Goal: Task Accomplishment & Management: Manage account settings

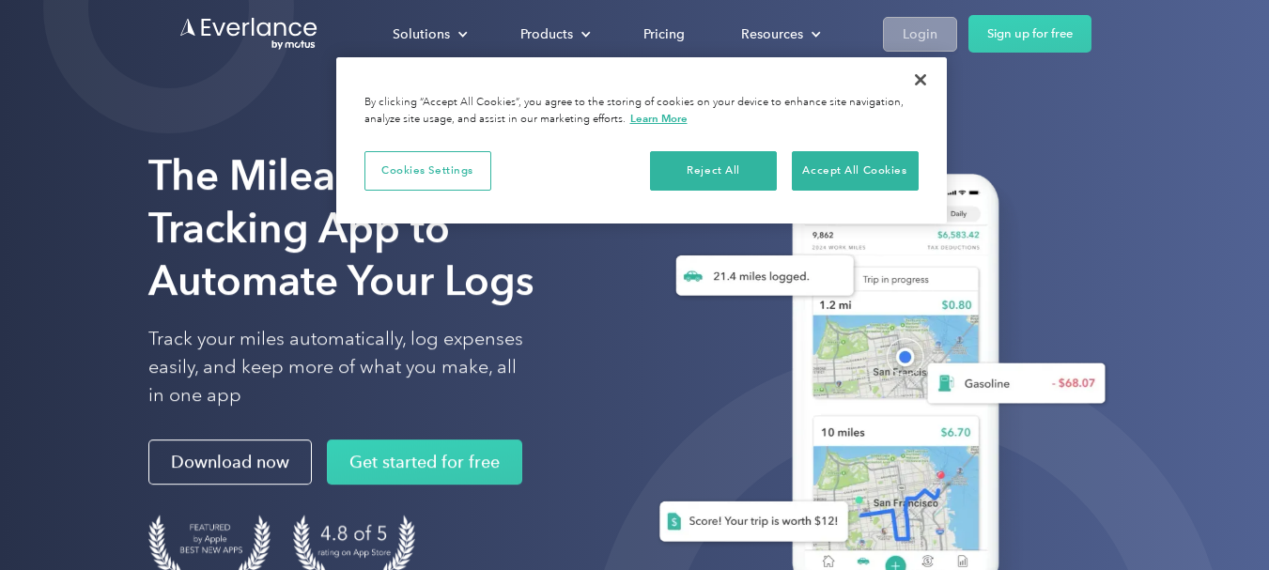
click at [912, 33] on div "Login" at bounding box center [920, 34] width 35 height 23
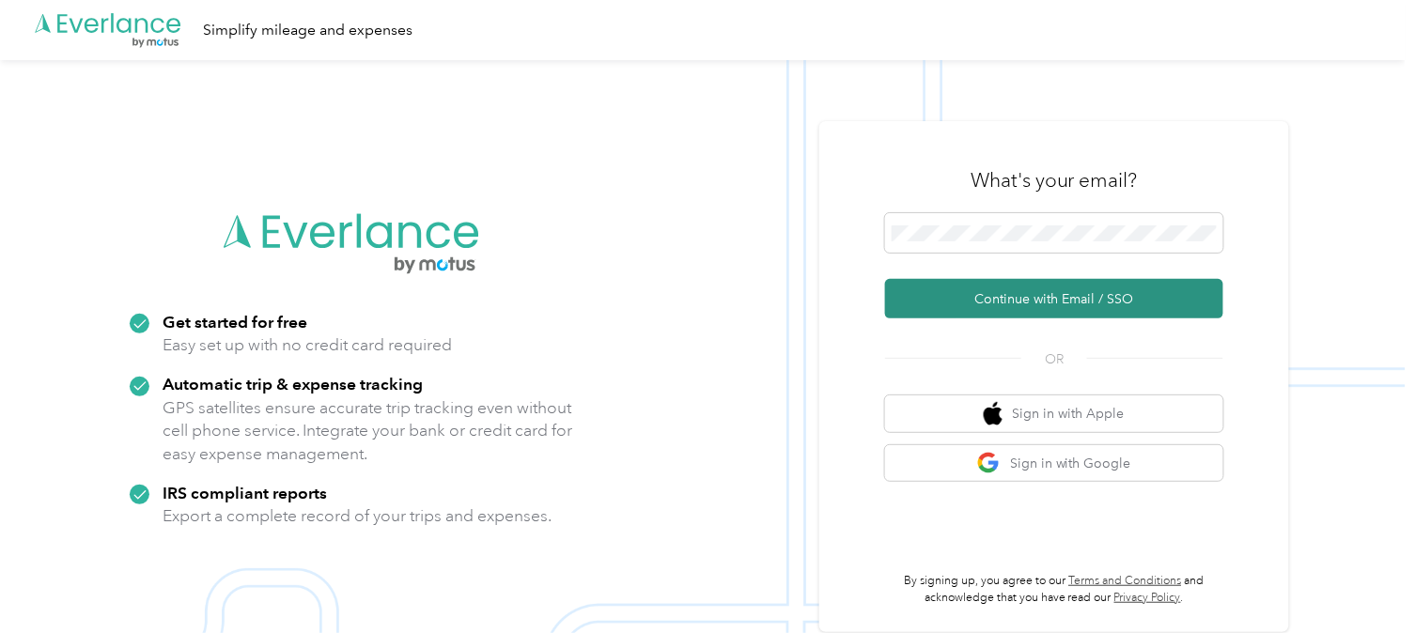
click at [1055, 302] on button "Continue with Email / SSO" at bounding box center [1054, 298] width 338 height 39
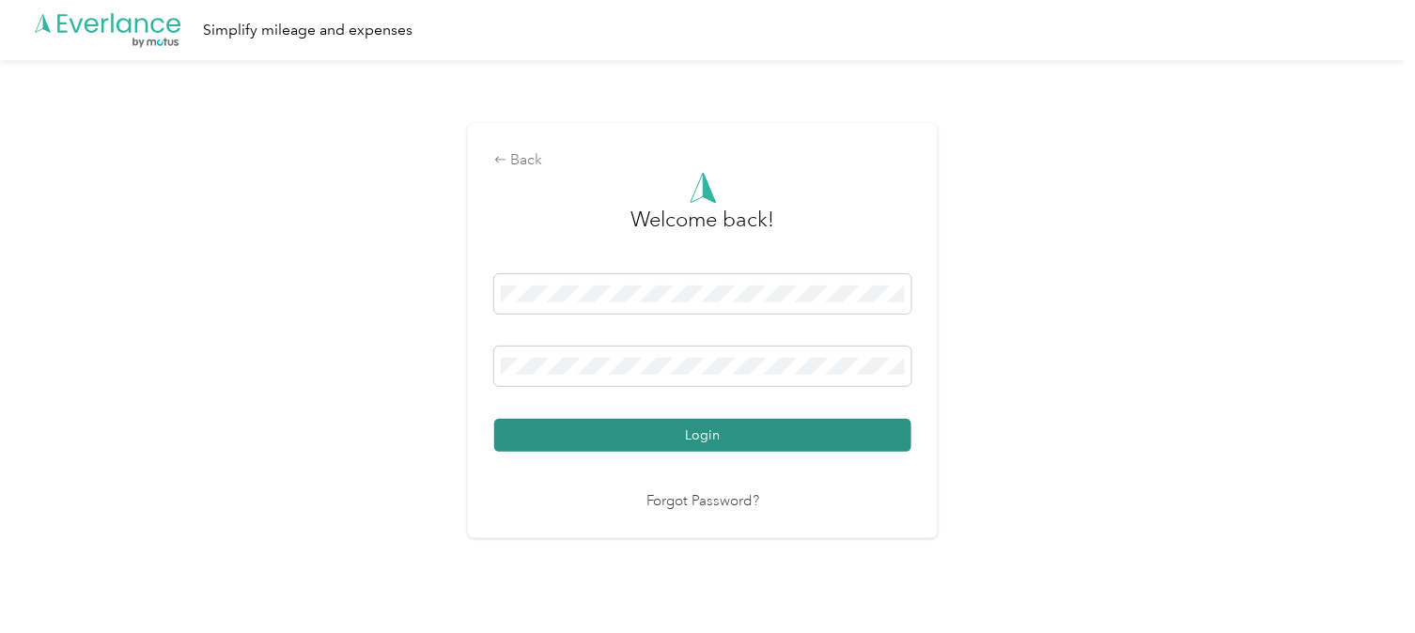
click at [727, 428] on button "Login" at bounding box center [702, 435] width 417 height 33
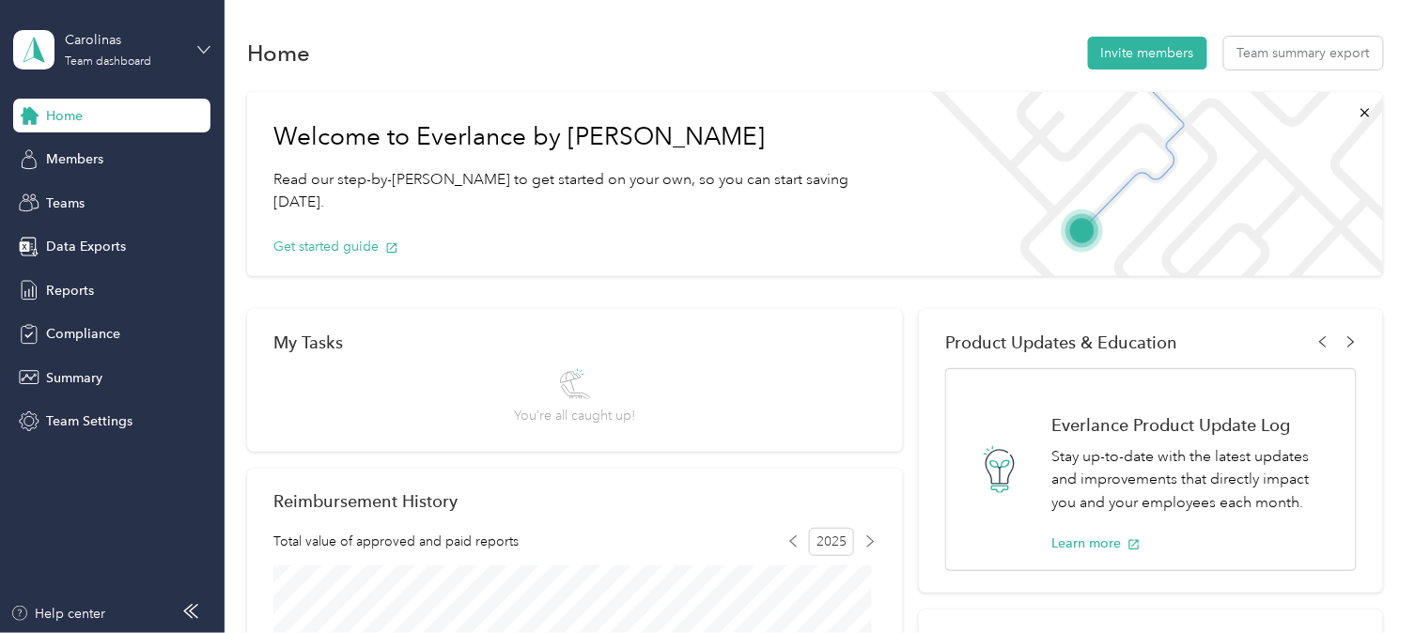
click at [203, 48] on icon at bounding box center [203, 49] width 13 height 13
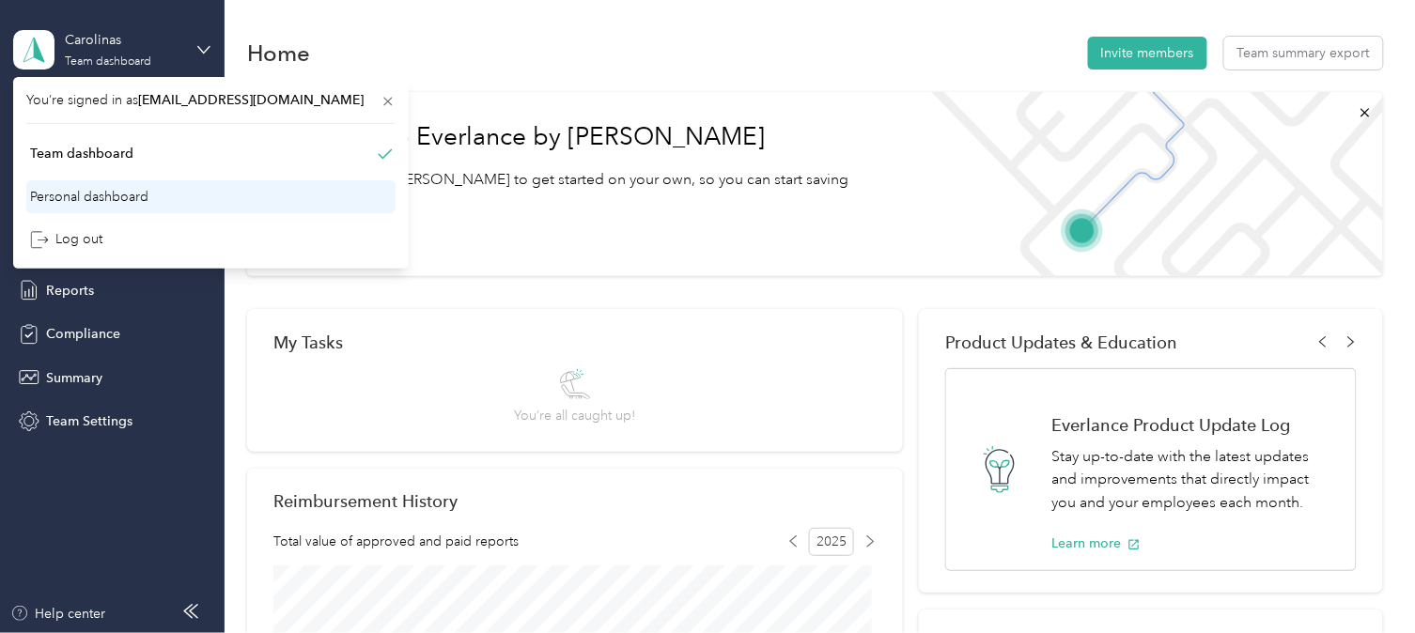
click at [114, 195] on div "Personal dashboard" at bounding box center [89, 197] width 118 height 20
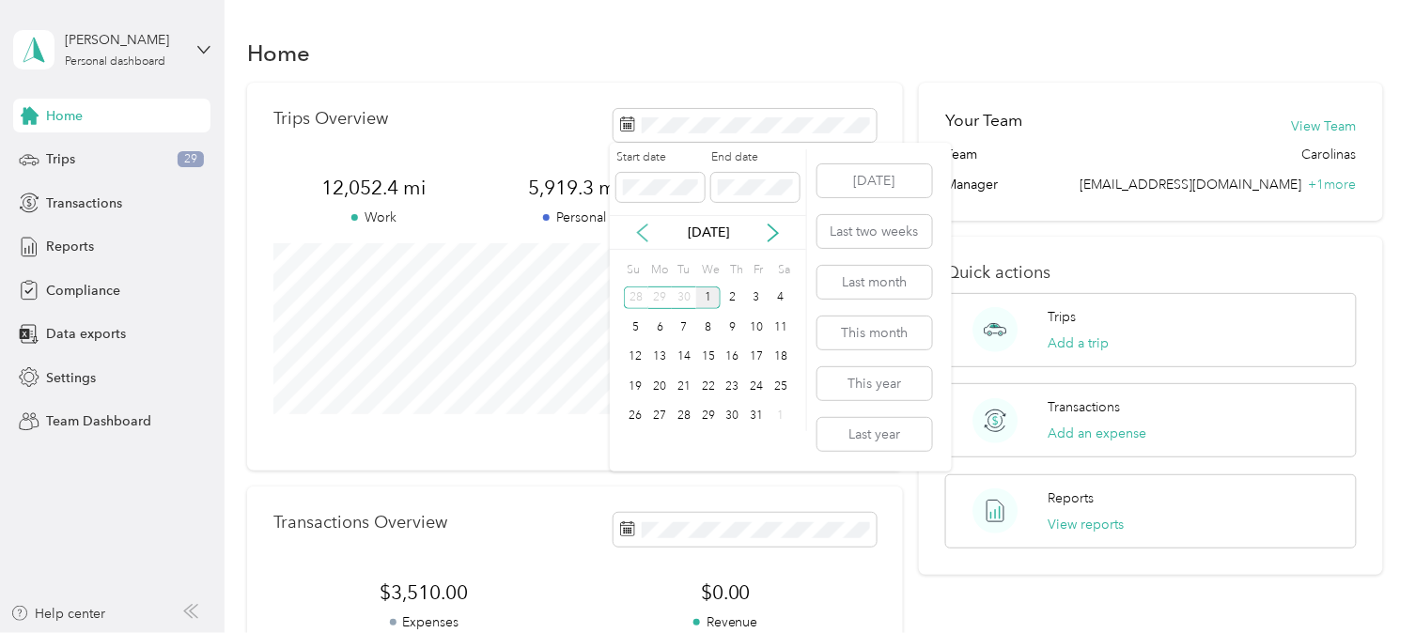
click at [642, 236] on icon at bounding box center [642, 232] width 9 height 17
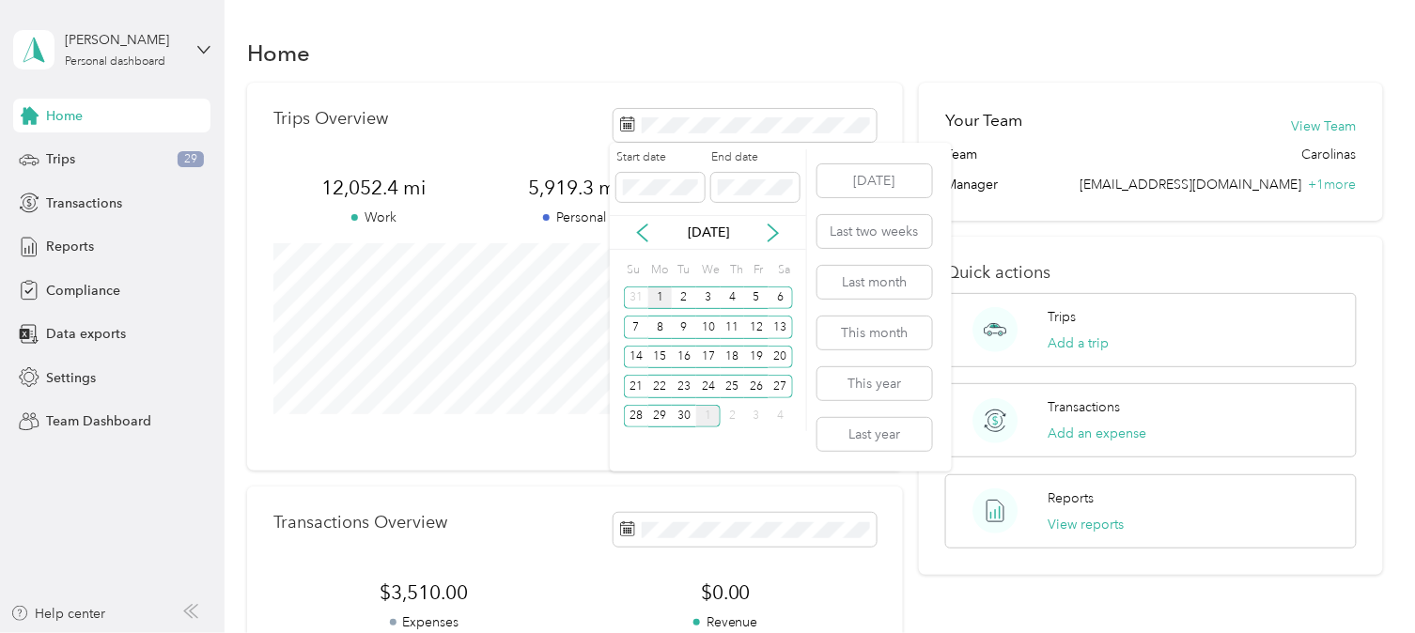
click at [662, 298] on div "1" at bounding box center [660, 297] width 24 height 23
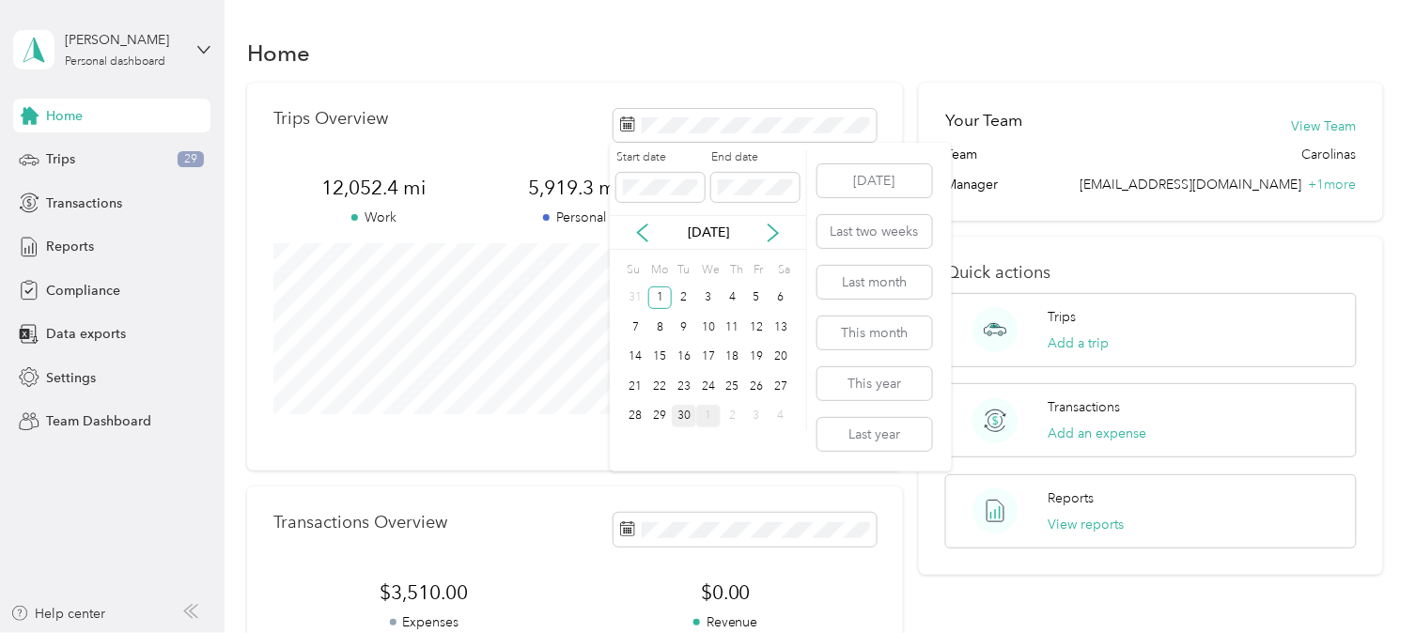
click at [683, 414] on div "30" at bounding box center [684, 416] width 24 height 23
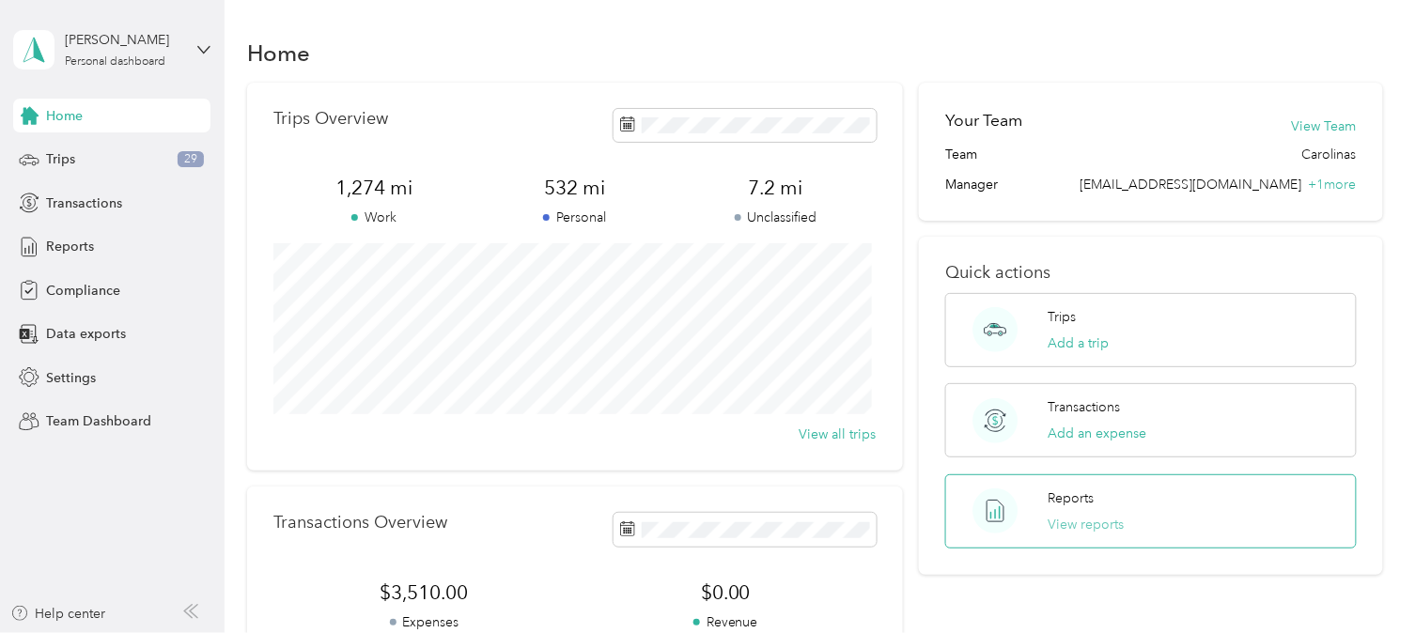
click at [1080, 521] on button "View reports" at bounding box center [1086, 525] width 76 height 20
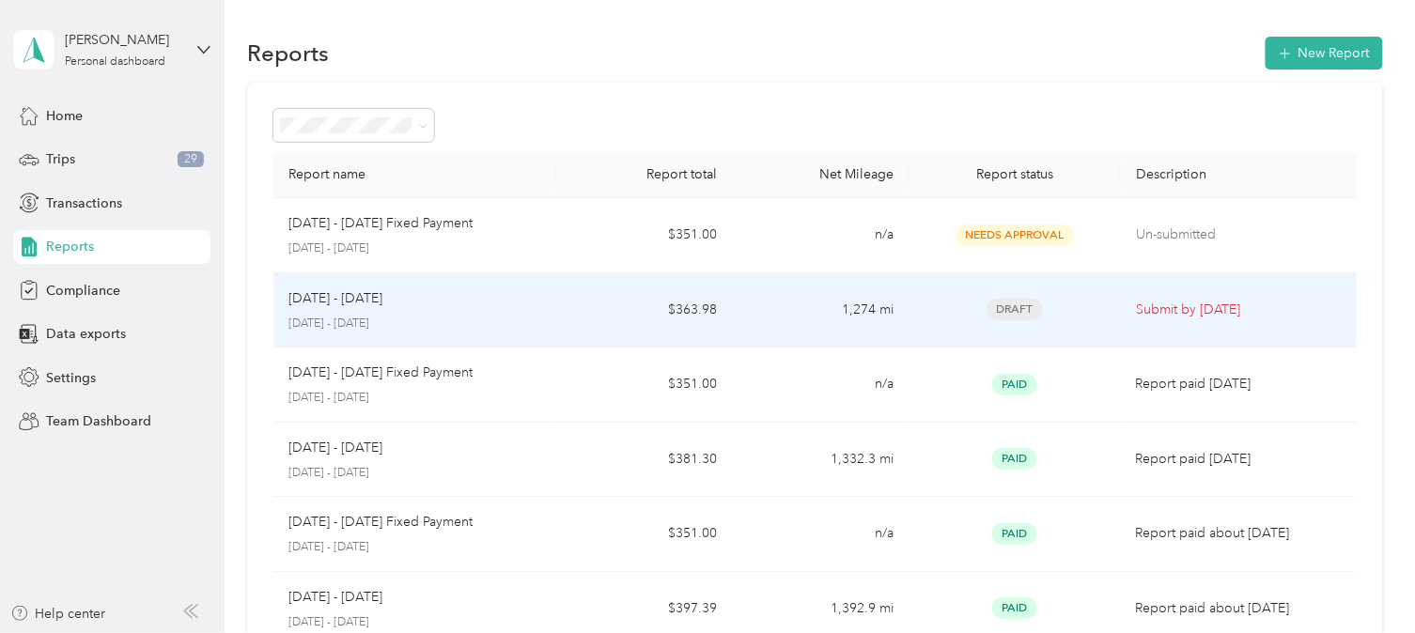
click at [379, 302] on p "[DATE] - [DATE]" at bounding box center [335, 298] width 94 height 21
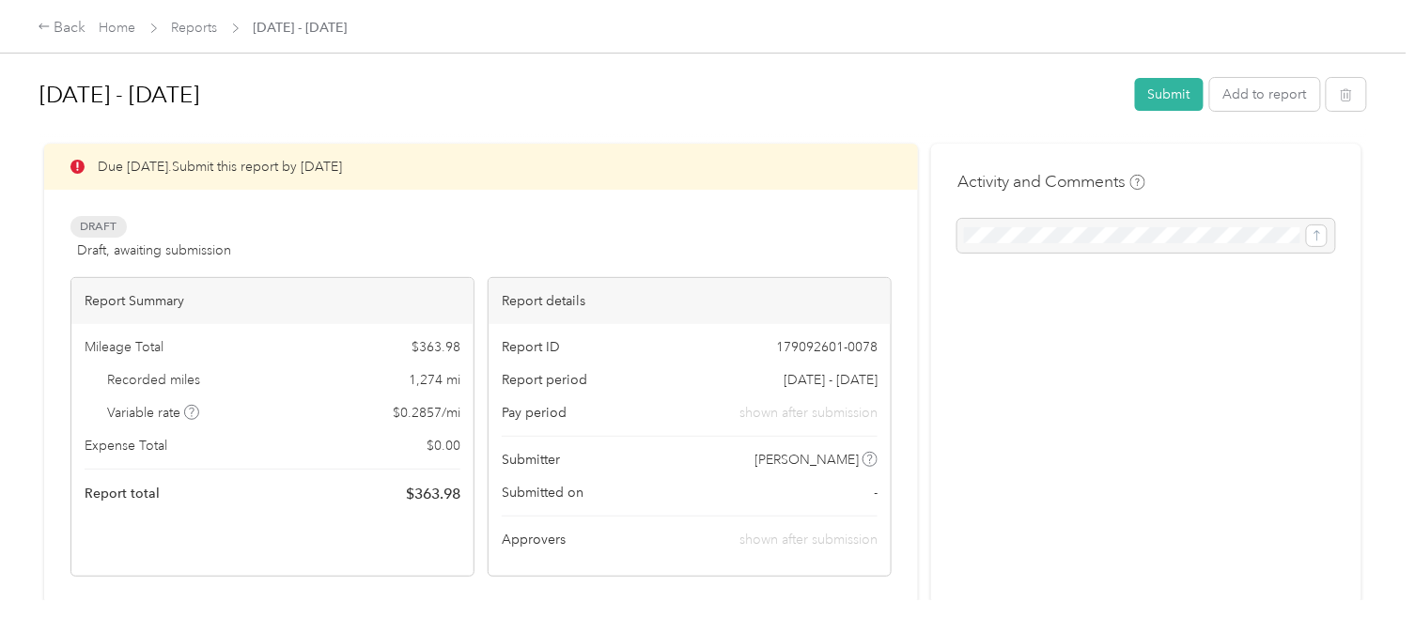
click at [824, 492] on div "Submitted on -" at bounding box center [690, 493] width 376 height 20
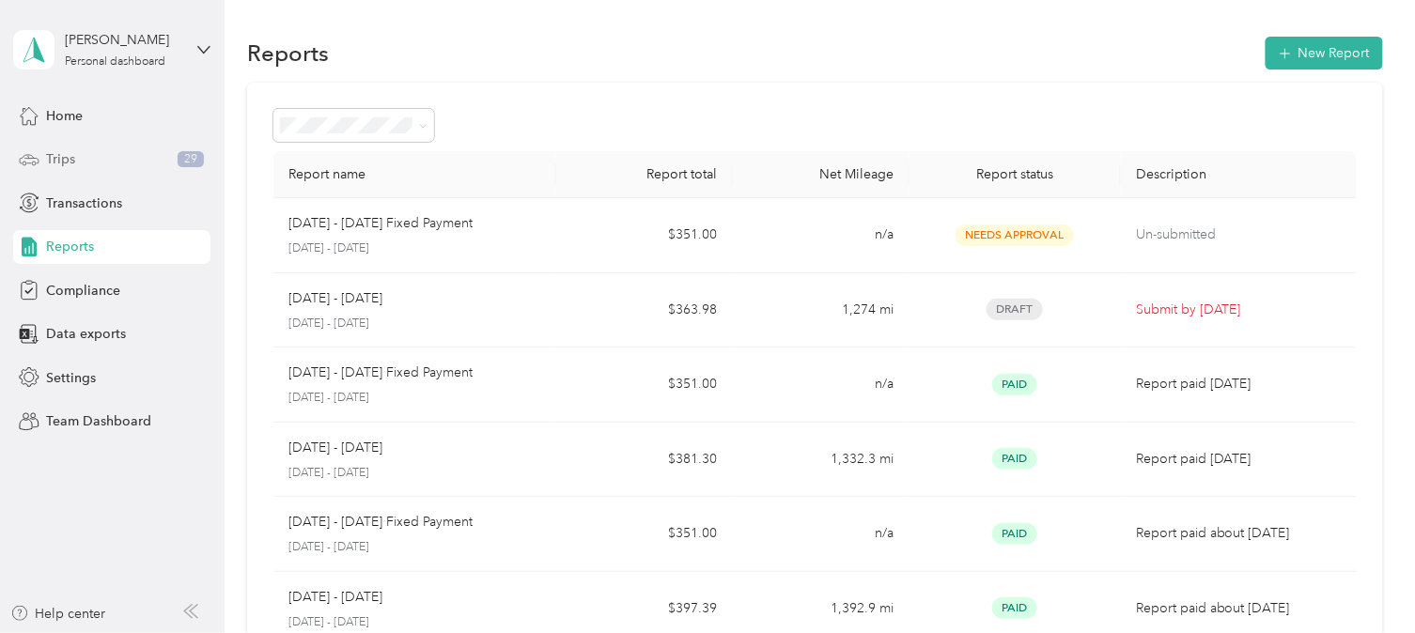
click at [63, 162] on span "Trips" at bounding box center [60, 159] width 29 height 20
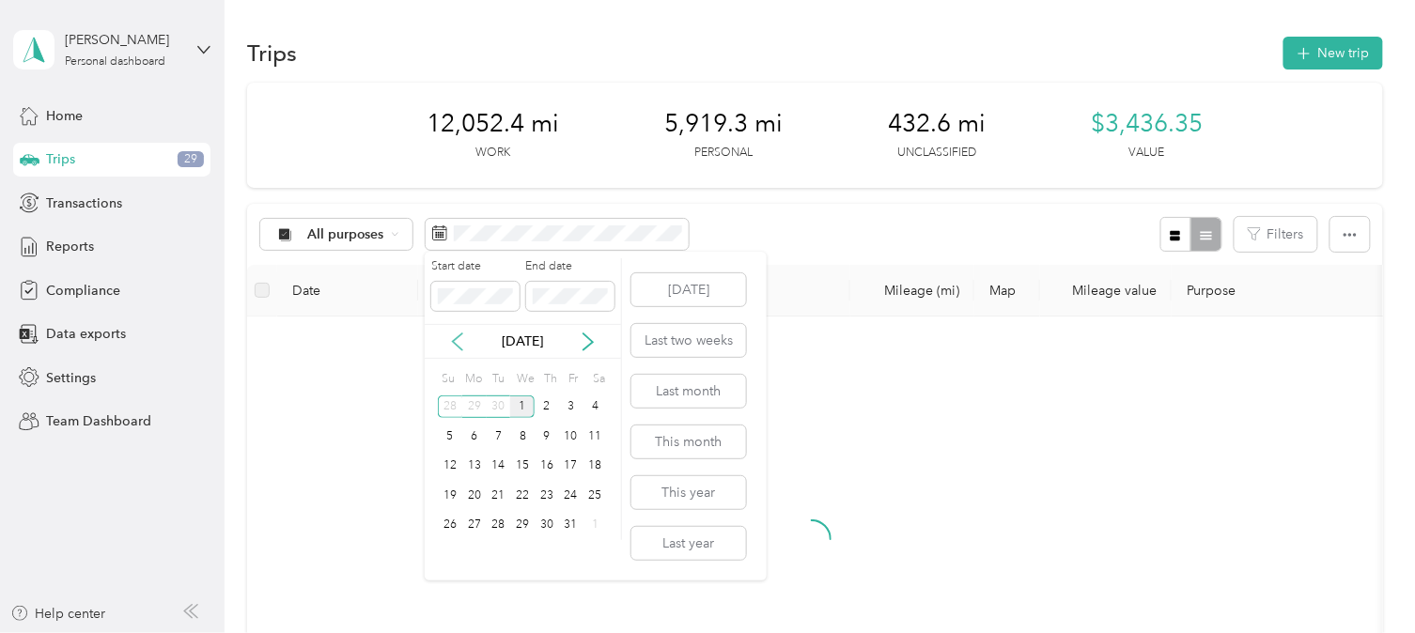
click at [452, 340] on icon at bounding box center [457, 342] width 19 height 19
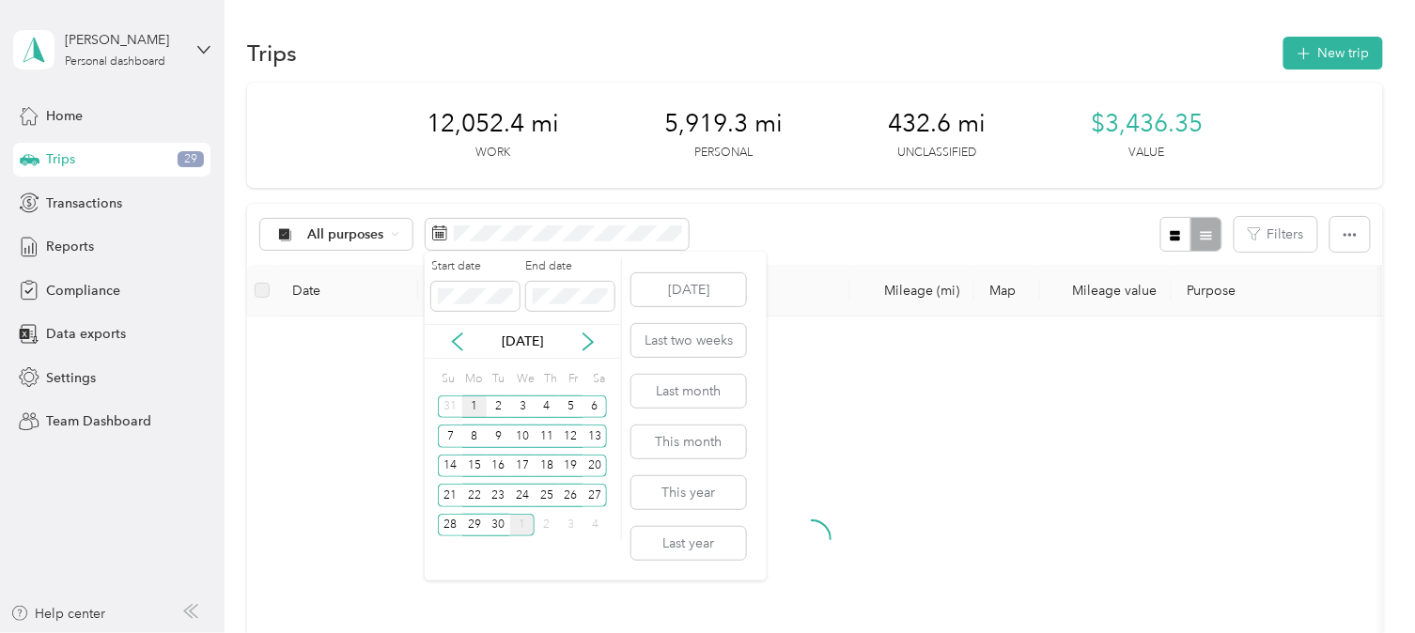
click at [472, 405] on div "1" at bounding box center [474, 406] width 24 height 23
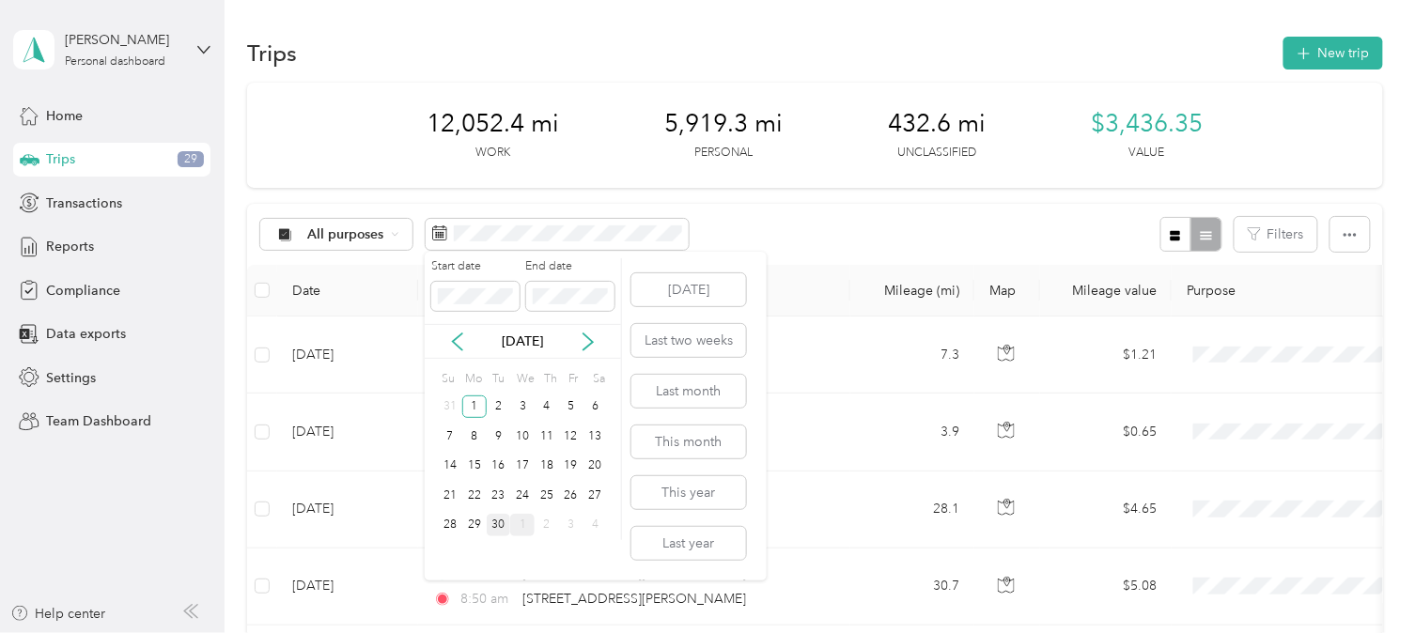
click at [496, 524] on div "30" at bounding box center [499, 525] width 24 height 23
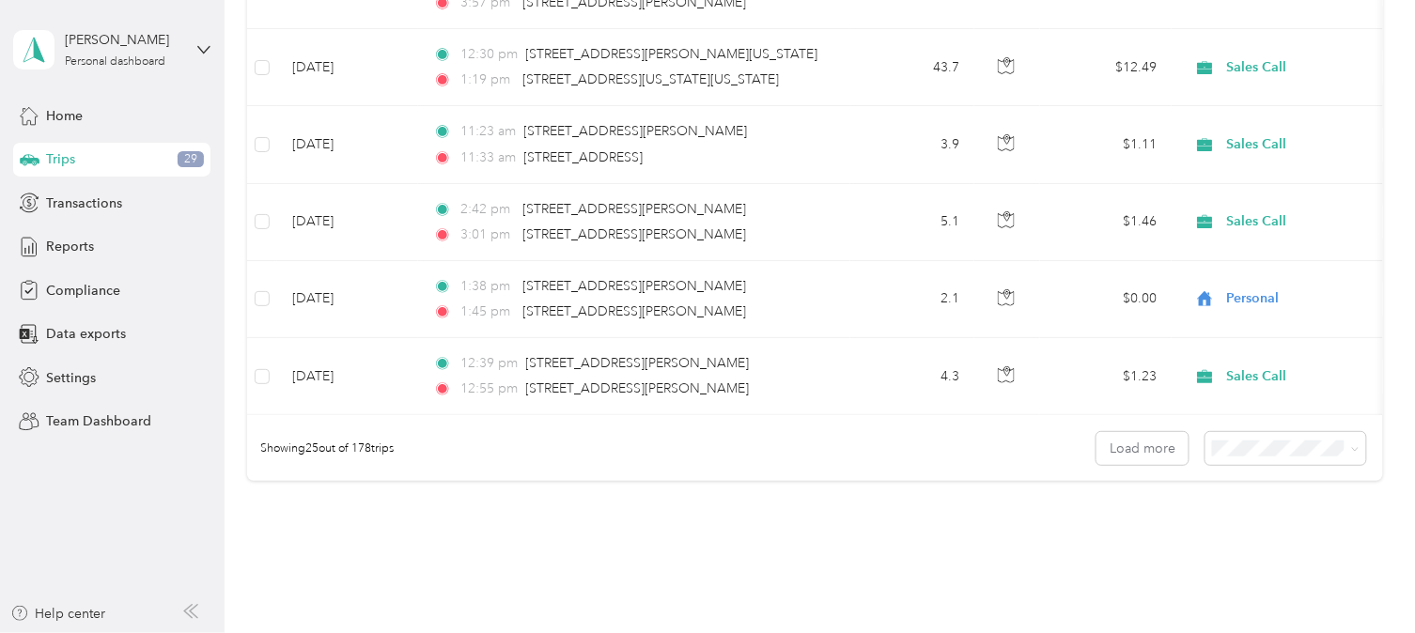
scroll to position [1838, 0]
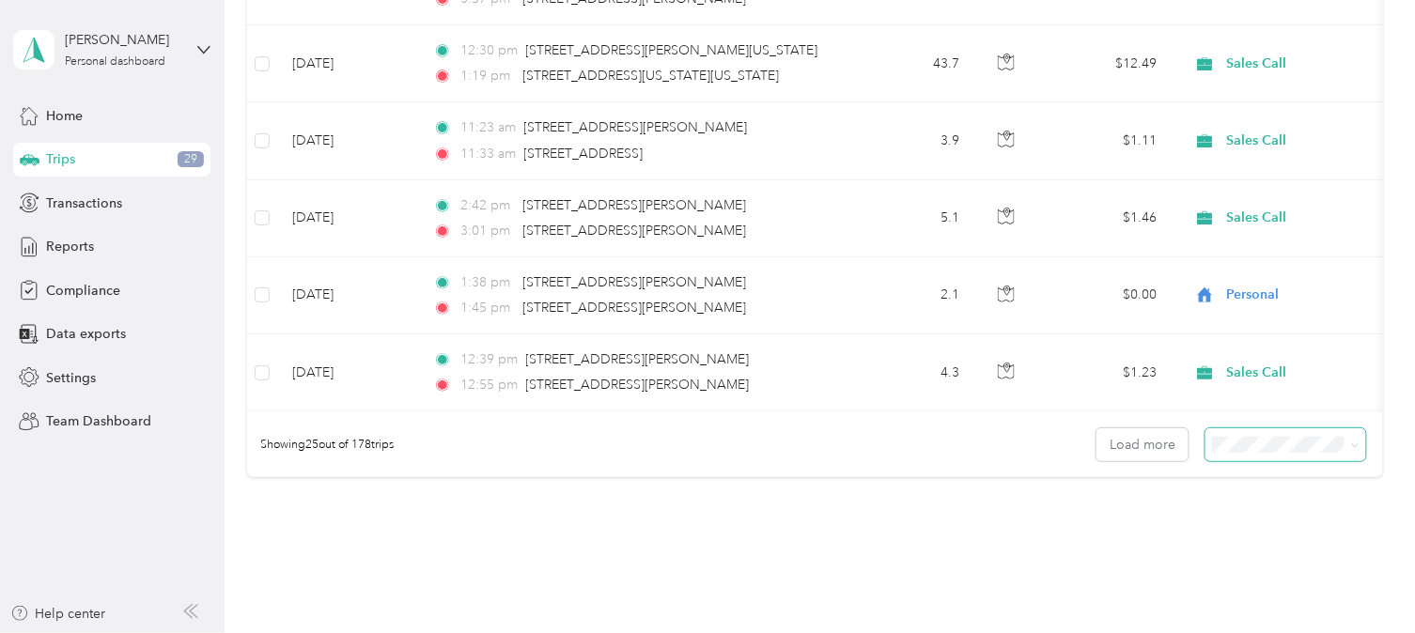
click at [1351, 450] on icon at bounding box center [1355, 445] width 8 height 8
click at [1260, 557] on span "100 per load" at bounding box center [1251, 559] width 77 height 16
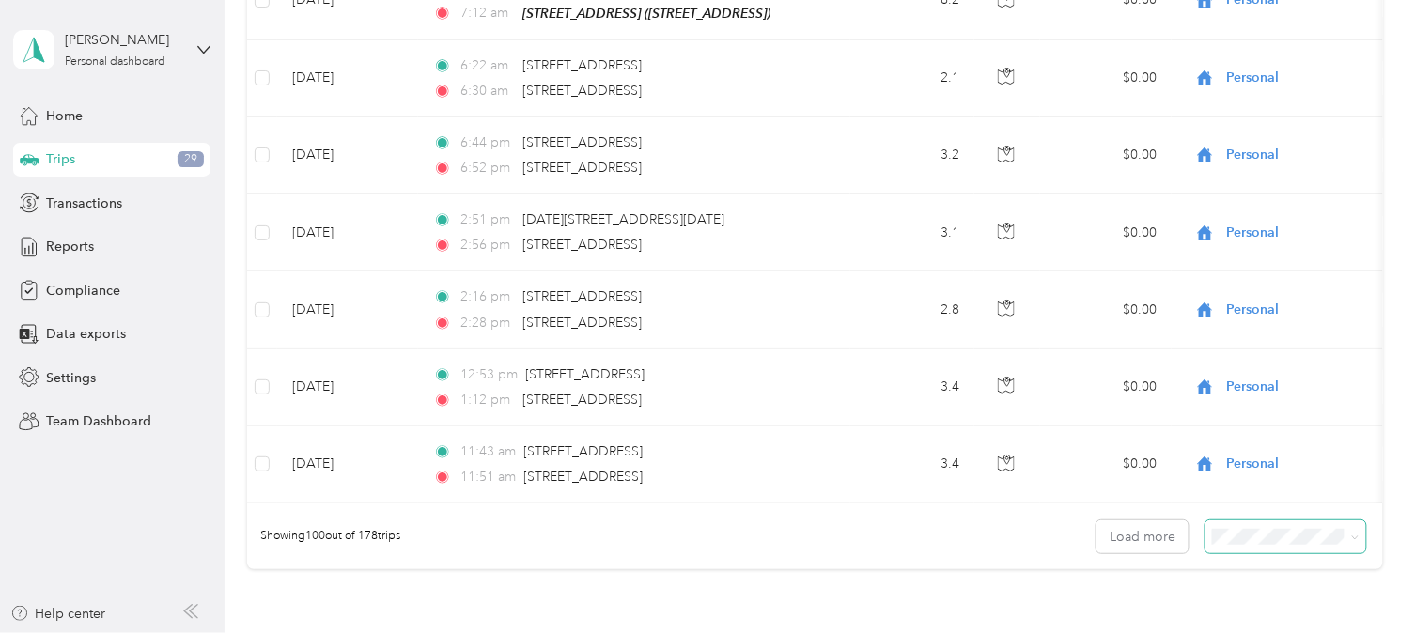
scroll to position [7565, 0]
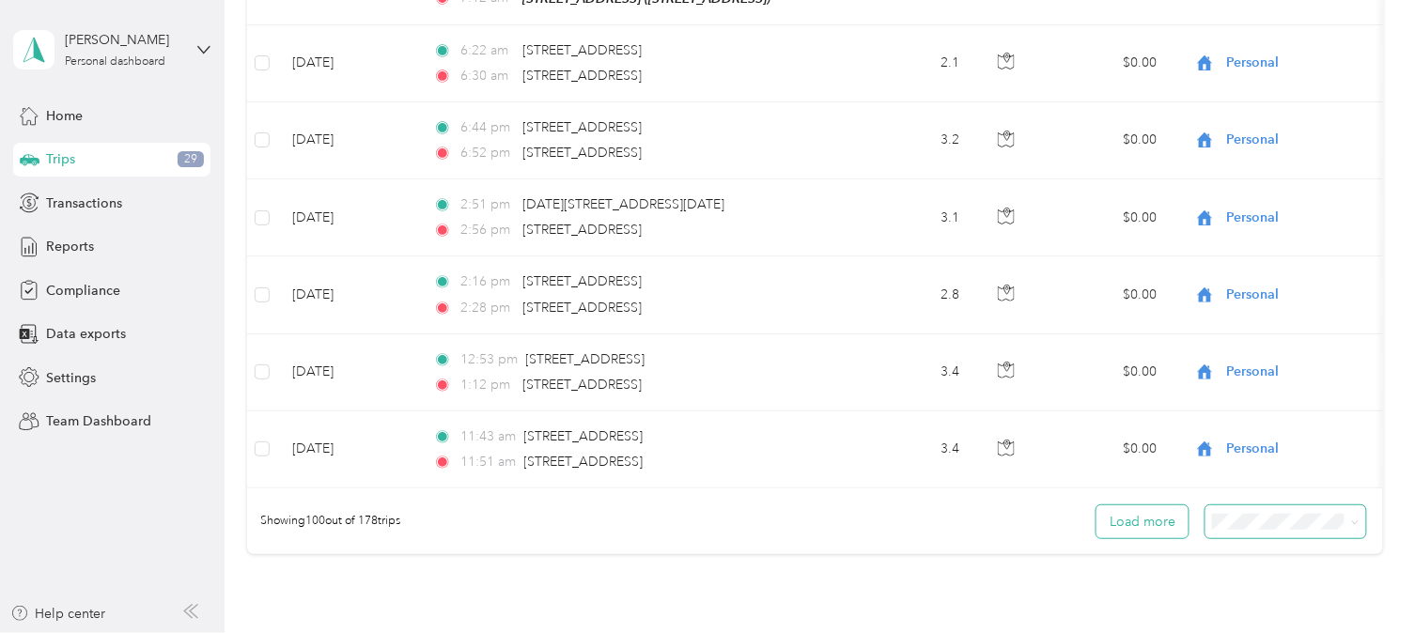
click at [1148, 523] on button "Load more" at bounding box center [1142, 521] width 92 height 33
click at [1150, 528] on button "Load more" at bounding box center [1142, 521] width 92 height 33
drag, startPoint x: 1397, startPoint y: 91, endPoint x: 1405, endPoint y: 54, distance: 38.5
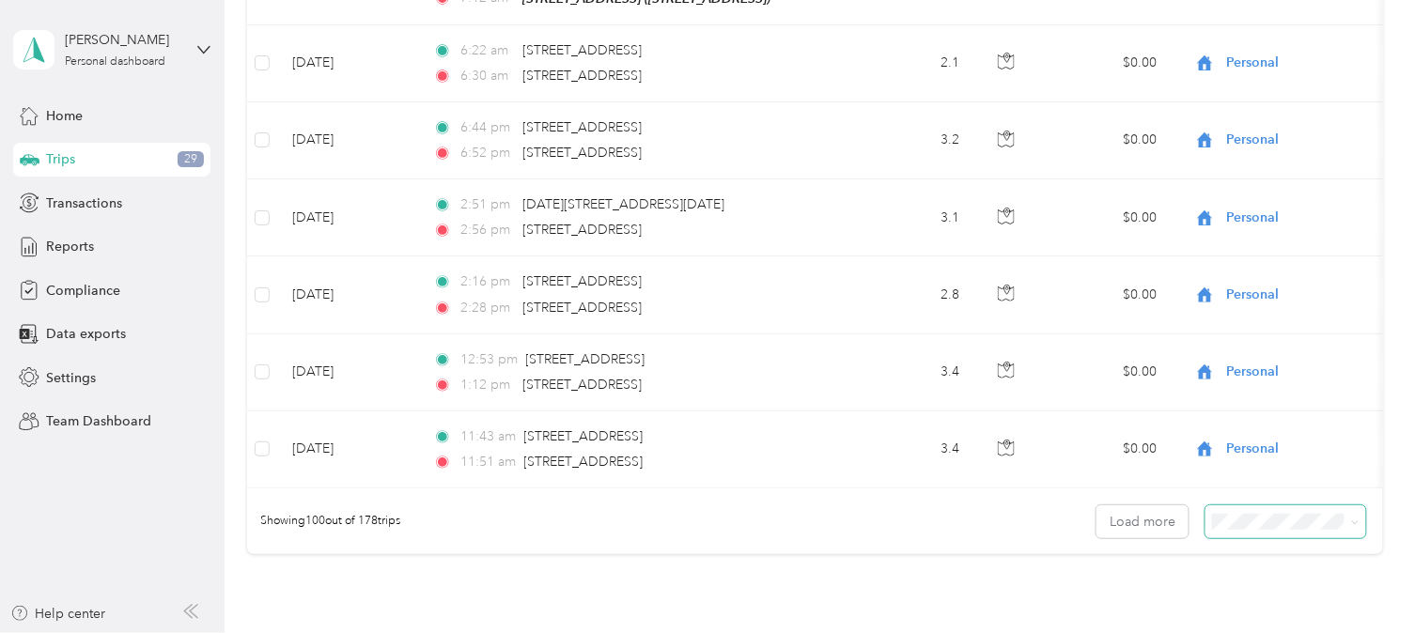
click at [1405, 54] on div "Trips New trip 1,274 mi Work 532 mi Personal 7.2 mi Unclassified $363.98 Value …" at bounding box center [814, 316] width 1181 height 633
click at [1135, 529] on button "Load more" at bounding box center [1142, 521] width 92 height 33
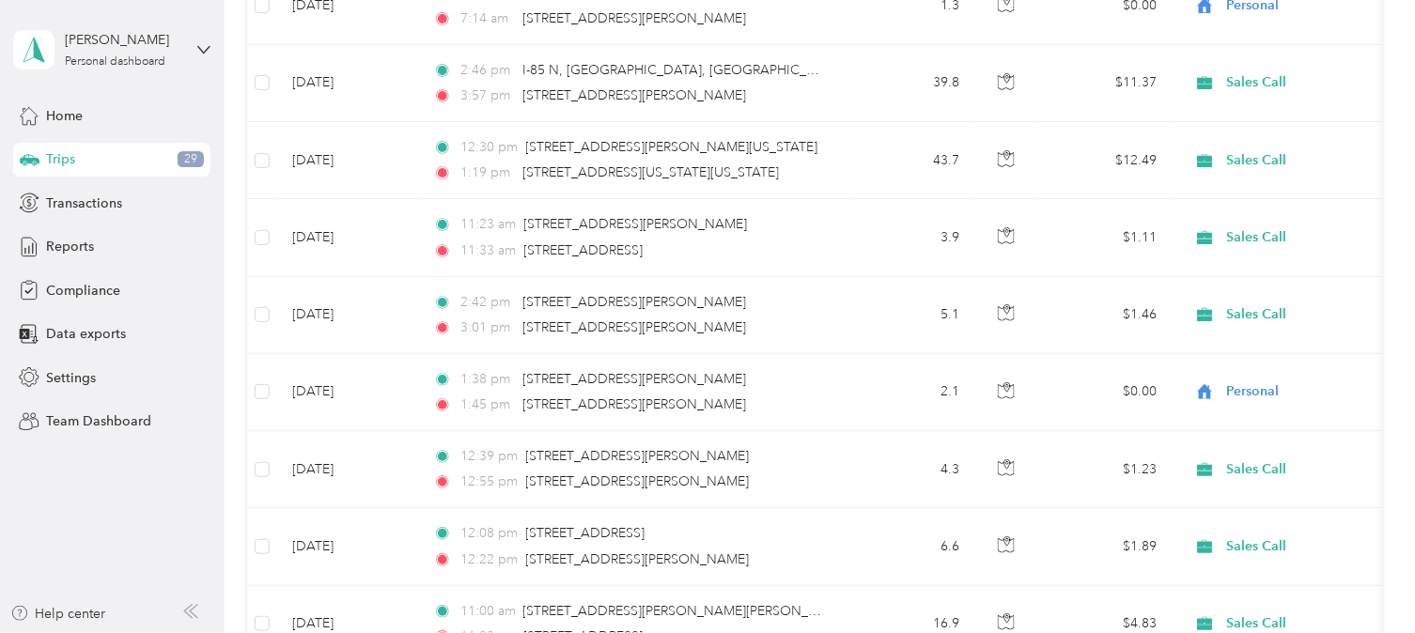
scroll to position [0, 0]
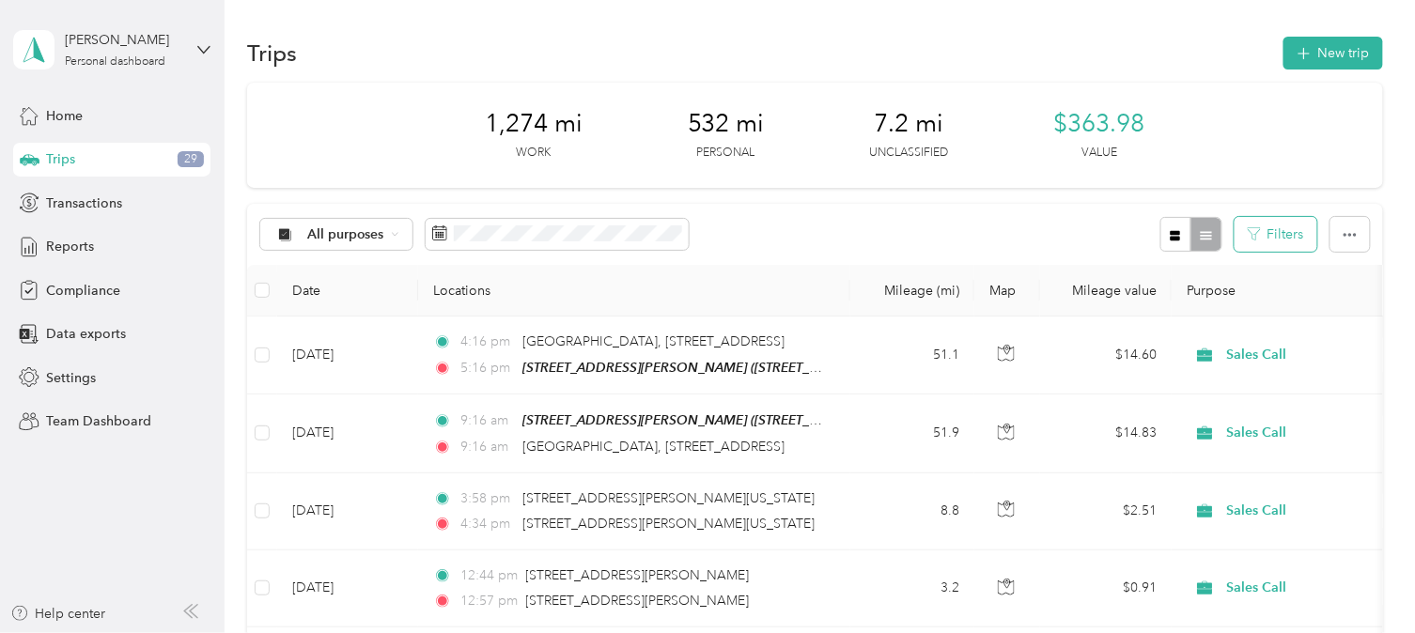
click at [1278, 238] on button "Filters" at bounding box center [1275, 234] width 83 height 35
click at [1343, 233] on icon "button" at bounding box center [1349, 235] width 13 height 4
click at [1203, 235] on div at bounding box center [1190, 234] width 61 height 35
click at [1067, 223] on div "All purposes Filters" at bounding box center [814, 234] width 1135 height 61
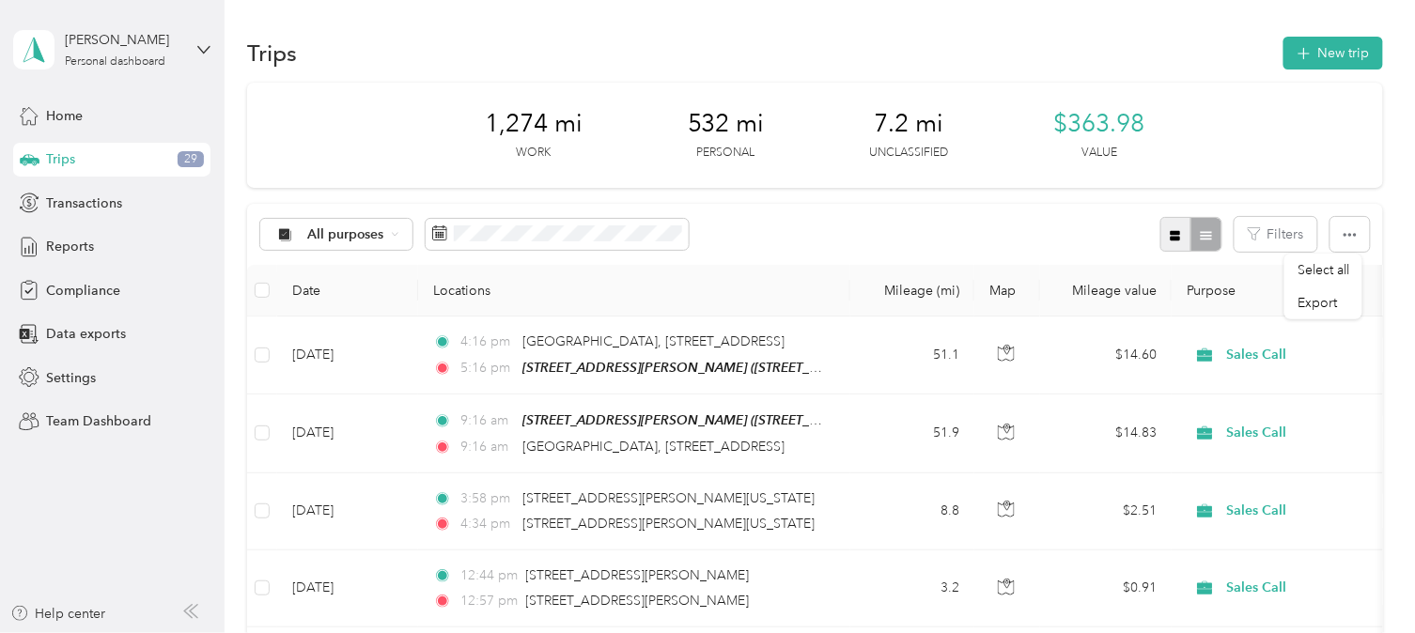
click at [1170, 238] on icon "button" at bounding box center [1175, 235] width 10 height 10
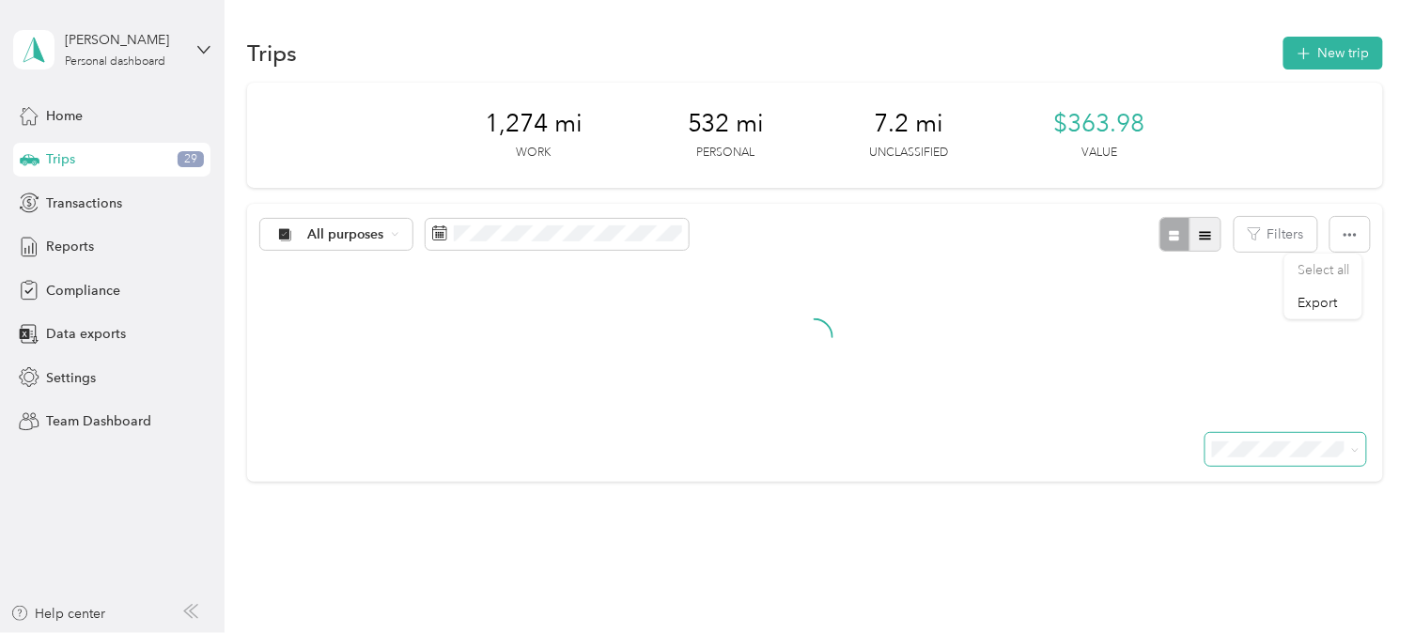
click at [1199, 237] on icon "button" at bounding box center [1205, 235] width 13 height 13
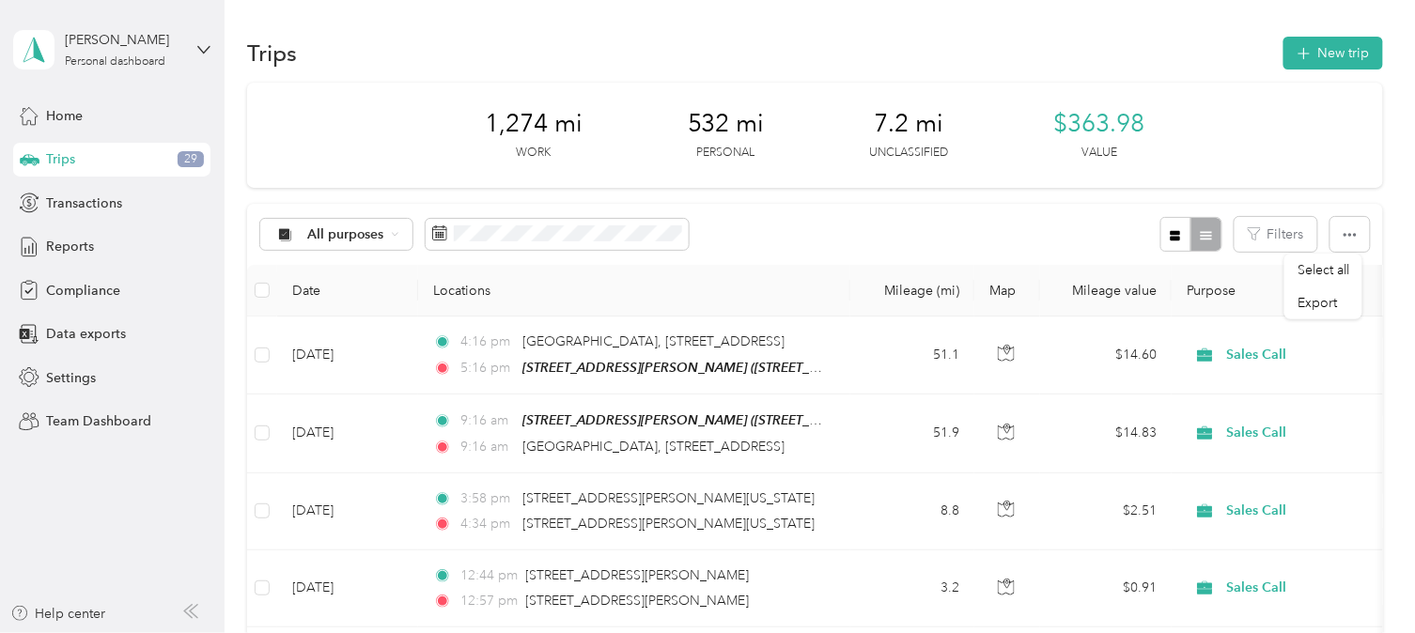
click at [1236, 118] on div "1,274 mi Work 532 mi Personal 7.2 mi Unclassified $363.98 Value" at bounding box center [814, 135] width 1135 height 105
click at [69, 246] on span "Reports" at bounding box center [70, 247] width 48 height 20
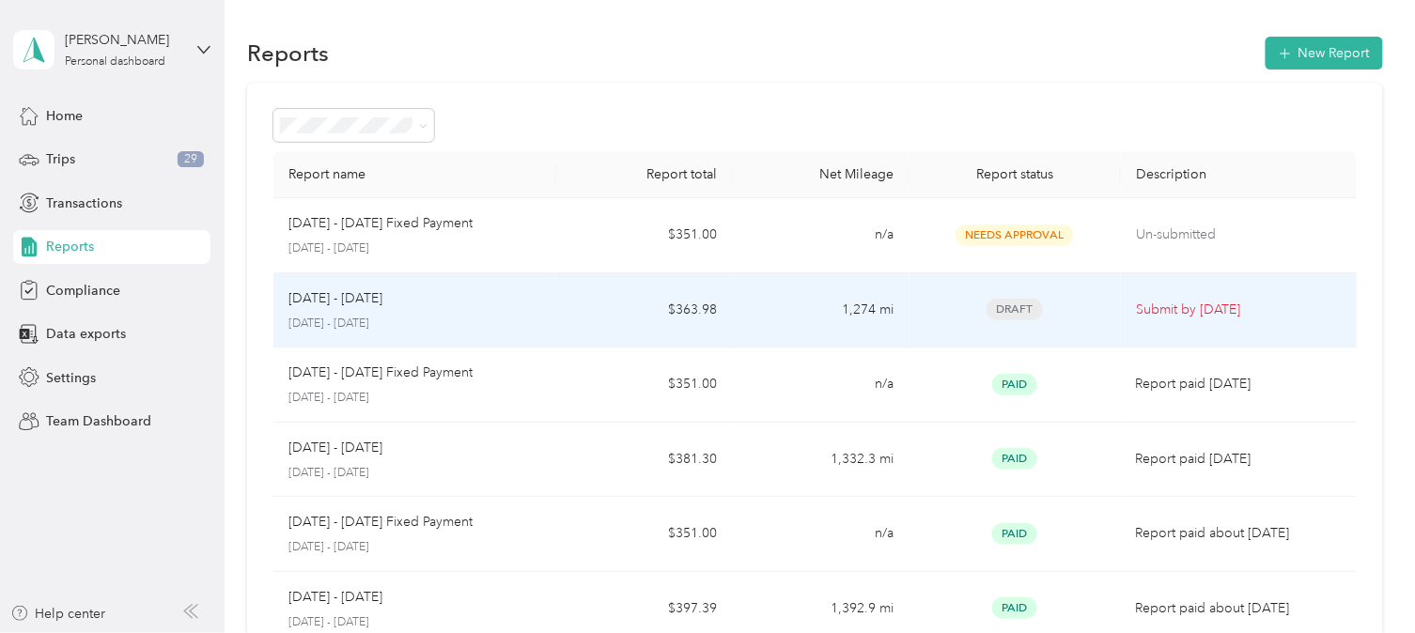
click at [426, 310] on div "[DATE] - [DATE] [DATE] - [DATE]" at bounding box center [414, 310] width 253 height 44
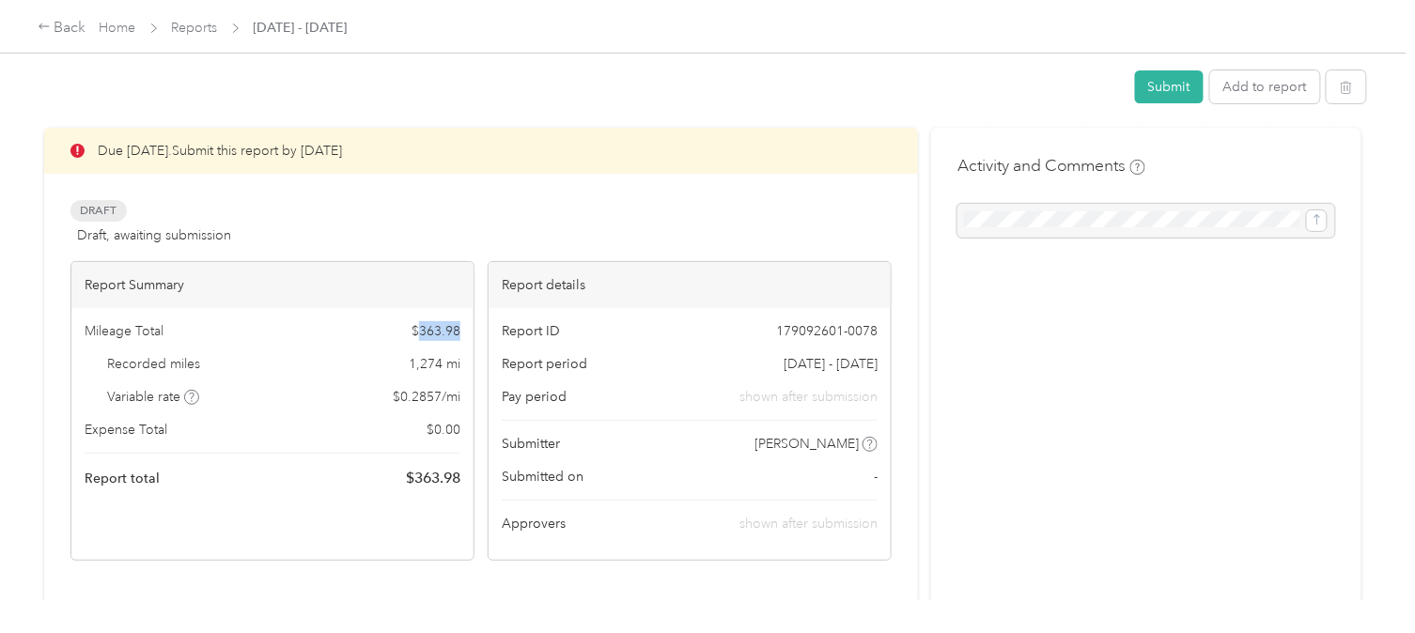
click at [1122, 214] on div at bounding box center [1146, 221] width 378 height 34
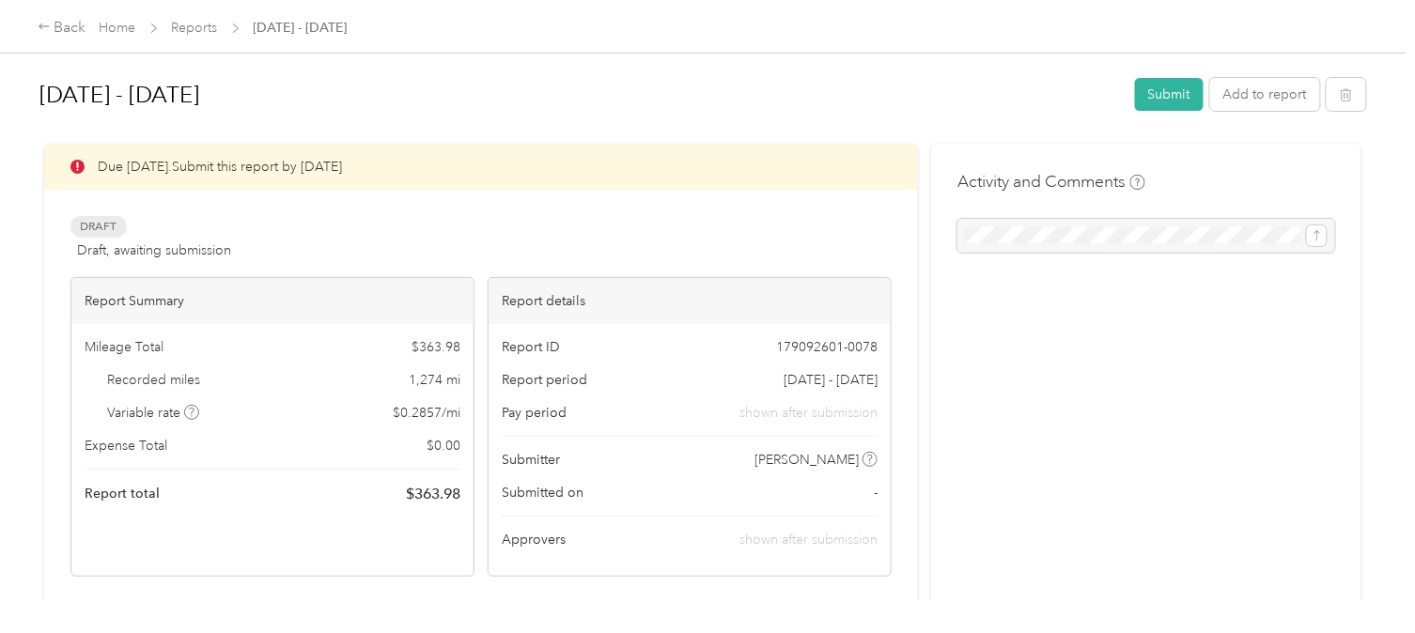
click at [1096, 219] on div at bounding box center [1146, 236] width 378 height 34
click at [1087, 236] on div at bounding box center [1146, 236] width 378 height 34
click at [1312, 237] on div at bounding box center [1146, 236] width 378 height 34
click at [1064, 250] on div at bounding box center [1146, 236] width 378 height 34
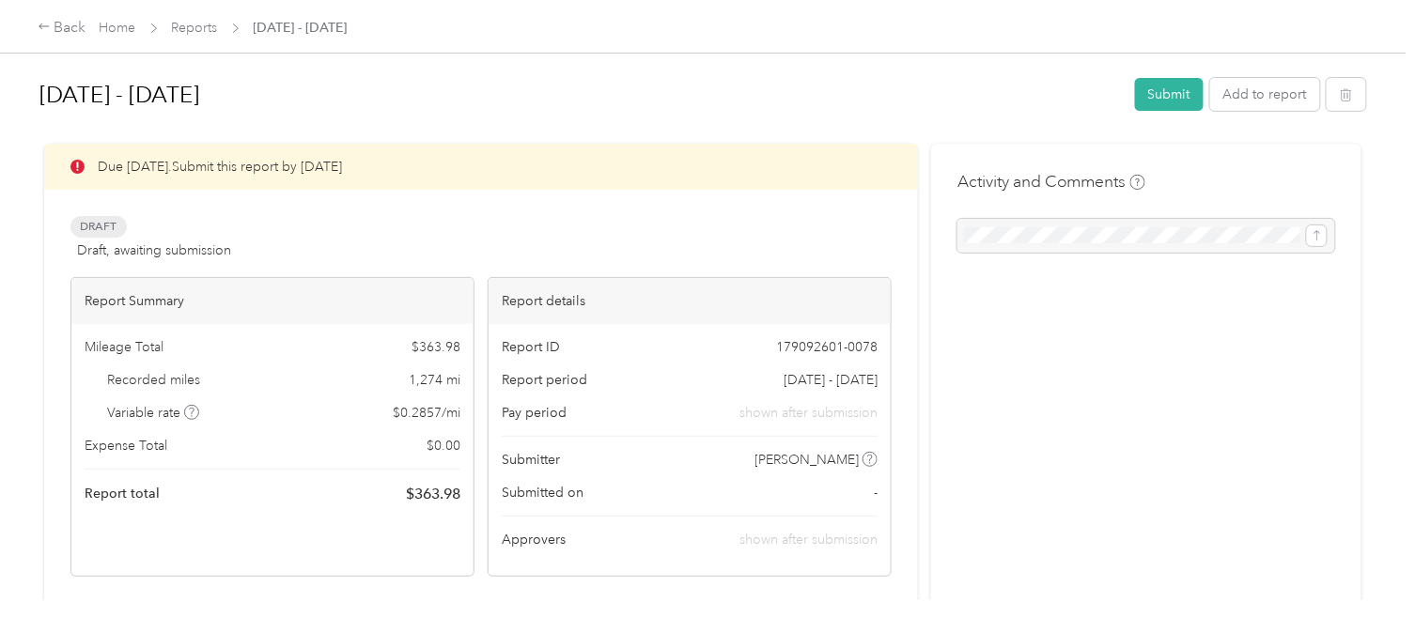
click at [1060, 237] on div at bounding box center [1146, 236] width 378 height 34
click at [1096, 235] on div at bounding box center [1146, 236] width 378 height 34
click at [1093, 238] on div at bounding box center [1146, 236] width 378 height 34
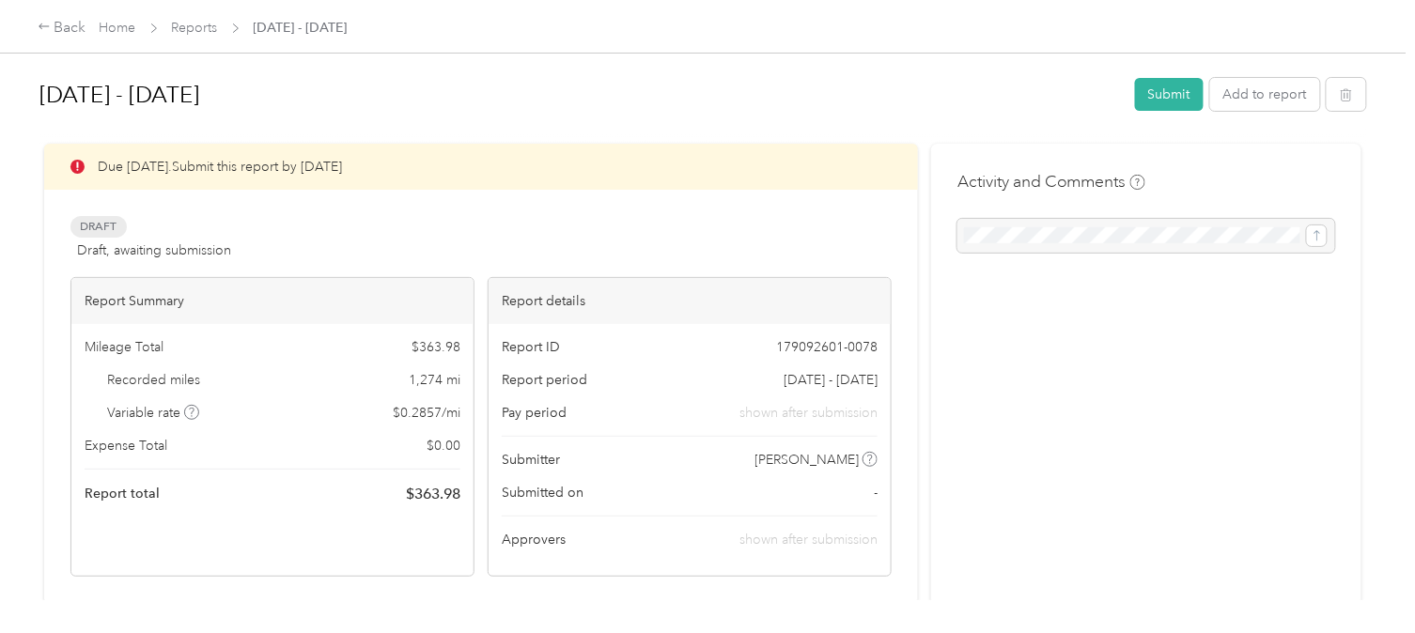
click at [1018, 236] on div at bounding box center [1146, 236] width 378 height 34
click at [1140, 231] on div at bounding box center [1146, 236] width 378 height 34
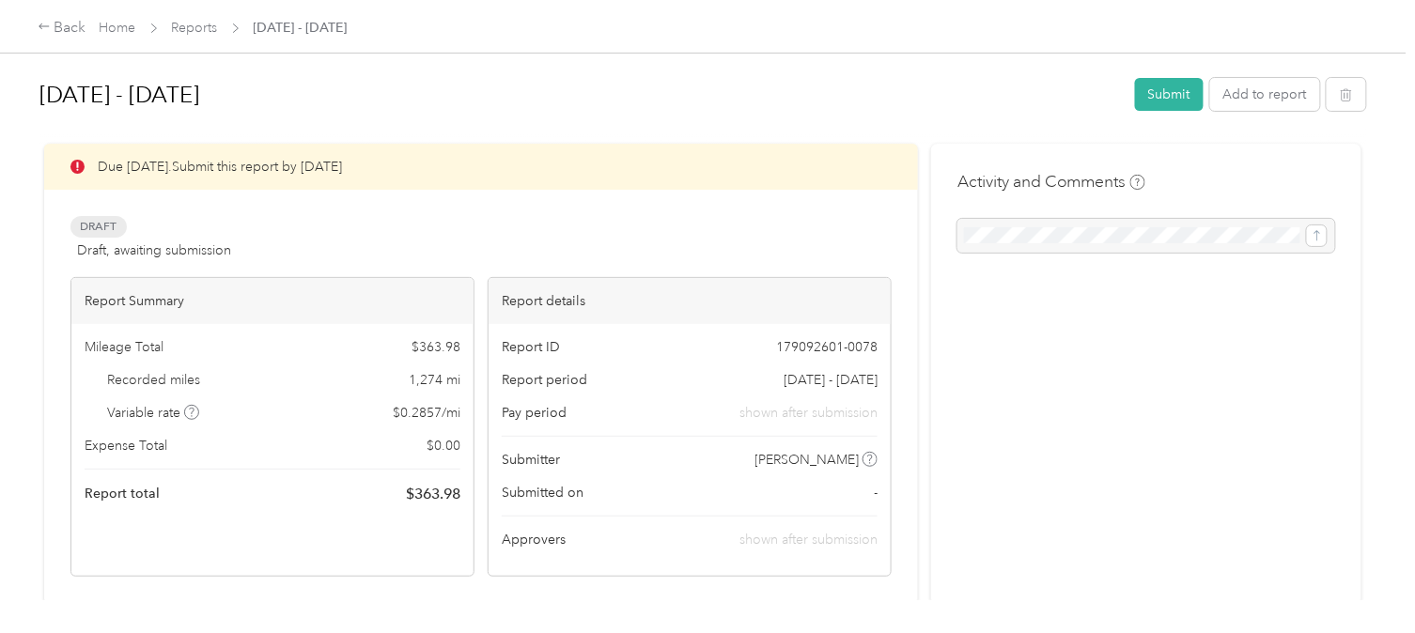
click at [1140, 231] on div at bounding box center [1146, 236] width 378 height 34
click at [1147, 231] on div at bounding box center [1146, 236] width 378 height 34
